Goal: Task Accomplishment & Management: Manage account settings

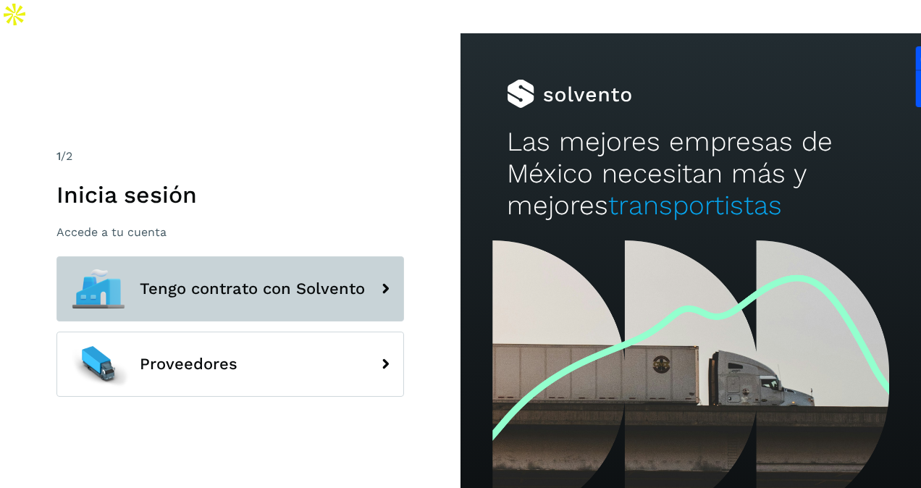
click at [277, 280] on span "Tengo contrato con Solvento" at bounding box center [252, 288] width 225 height 17
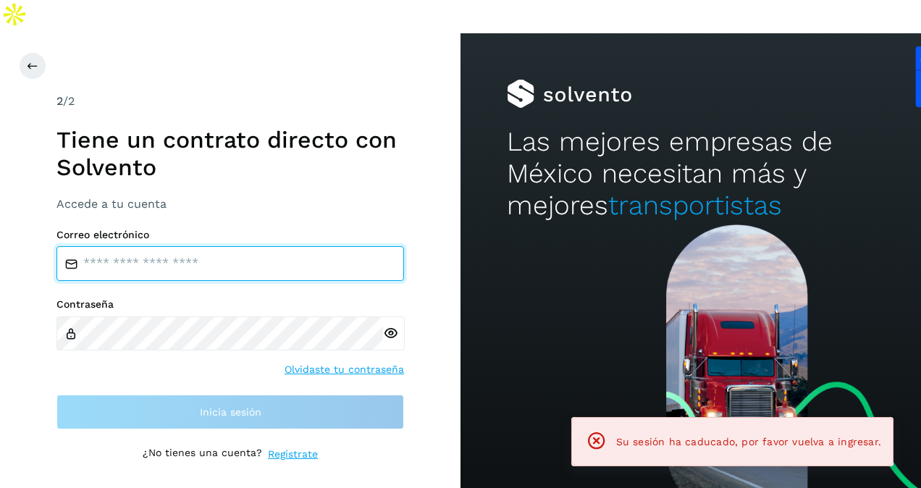
type input "**********"
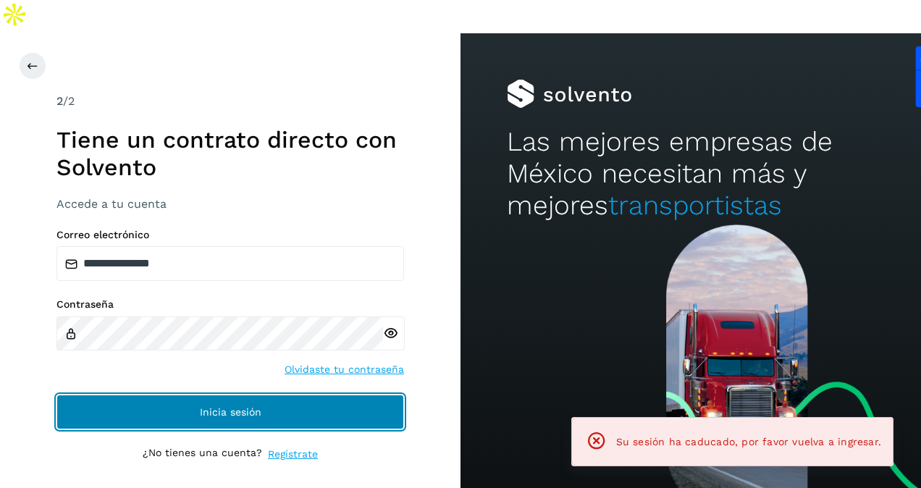
click at [230, 407] on span "Inicia sesión" at bounding box center [231, 412] width 62 height 10
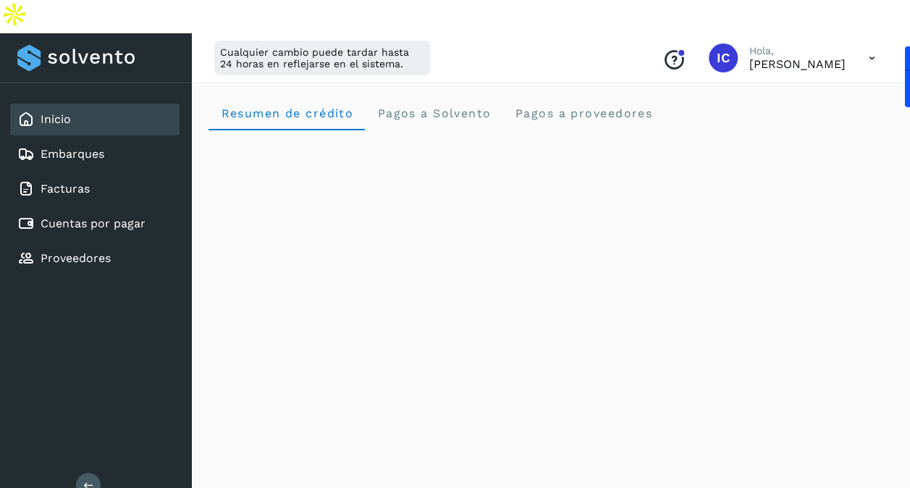
click at [87, 473] on button at bounding box center [88, 485] width 25 height 25
